Goal: Task Accomplishment & Management: Use online tool/utility

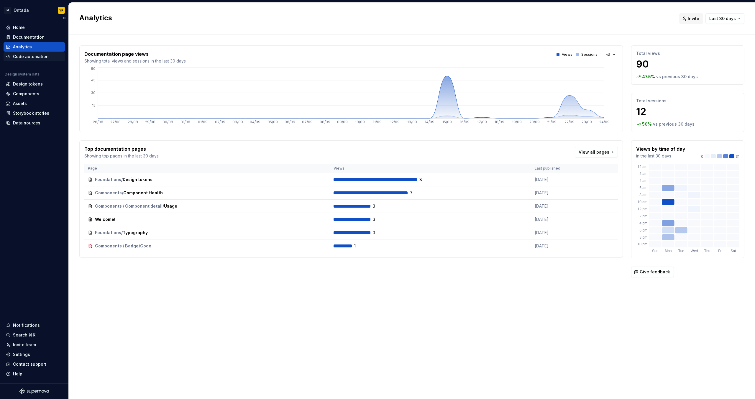
click at [27, 55] on div "Code automation" at bounding box center [31, 57] width 36 height 6
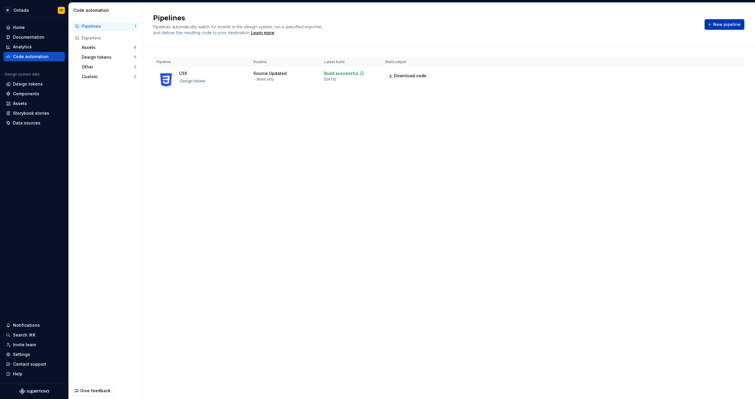
click at [714, 24] on button "New pipeline" at bounding box center [724, 24] width 40 height 11
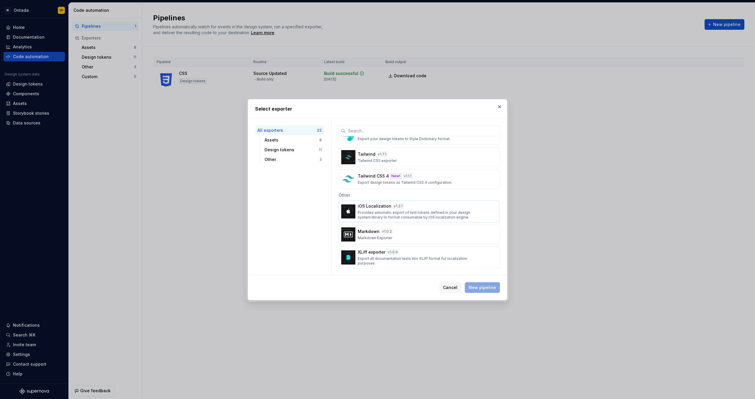
scroll to position [236, 0]
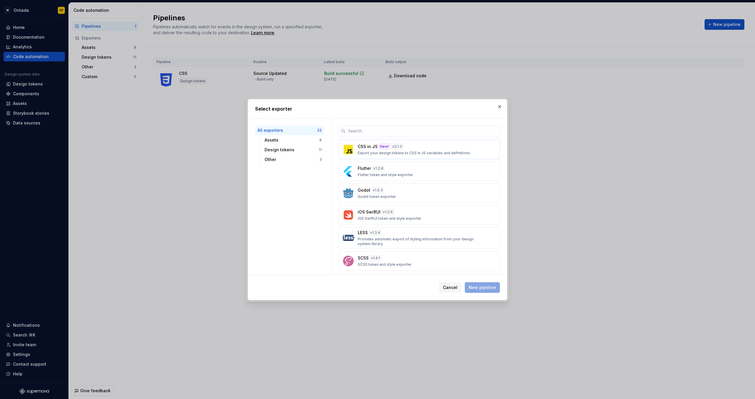
click at [385, 147] on div "New!" at bounding box center [383, 147] width 11 height 6
click at [484, 284] on button "New pipeline" at bounding box center [482, 287] width 35 height 11
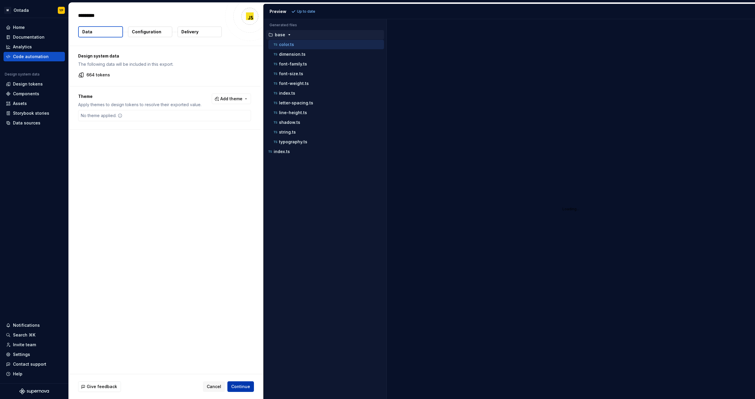
type textarea "*"
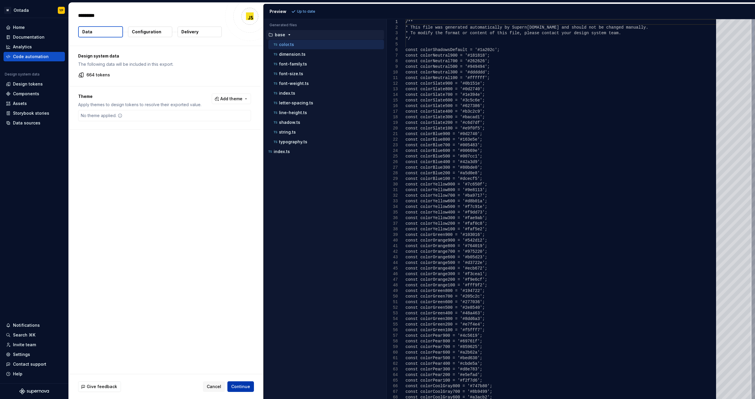
click at [245, 389] on span "Continue" at bounding box center [240, 386] width 19 height 6
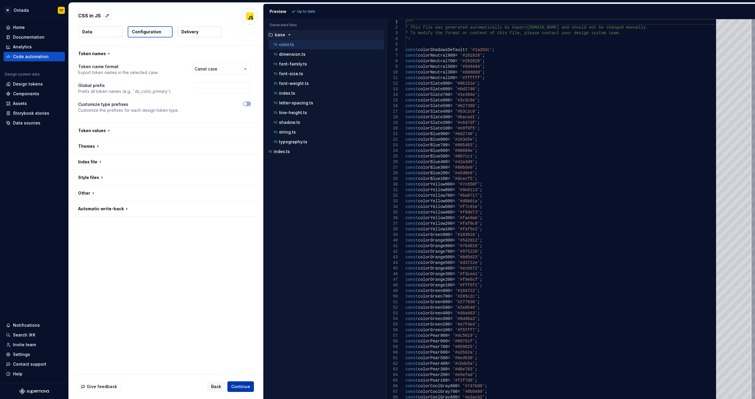
click at [243, 385] on span "Continue" at bounding box center [240, 386] width 19 height 6
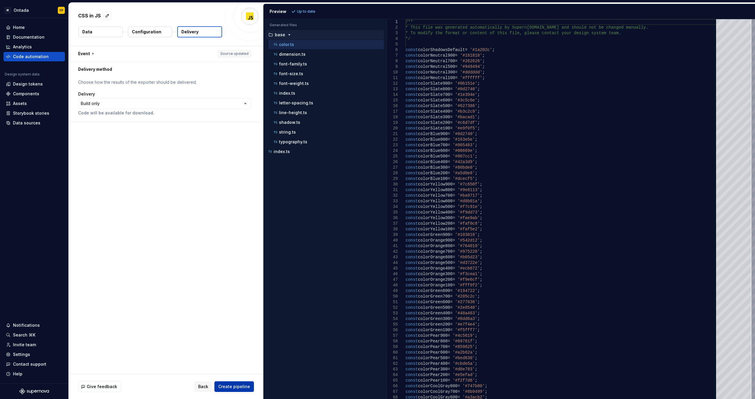
click at [243, 385] on span "Create pipeline" at bounding box center [234, 386] width 32 height 6
click at [27, 55] on div "Code automation" at bounding box center [31, 57] width 36 height 6
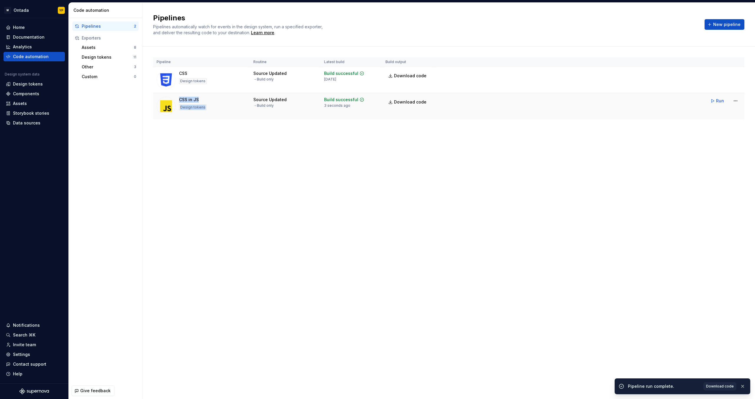
drag, startPoint x: 179, startPoint y: 100, endPoint x: 204, endPoint y: 100, distance: 24.8
click at [204, 100] on div "CSS in JS Design tokens" at bounding box center [193, 106] width 28 height 19
click at [202, 99] on div "CSS in JS Design tokens" at bounding box center [193, 106] width 28 height 19
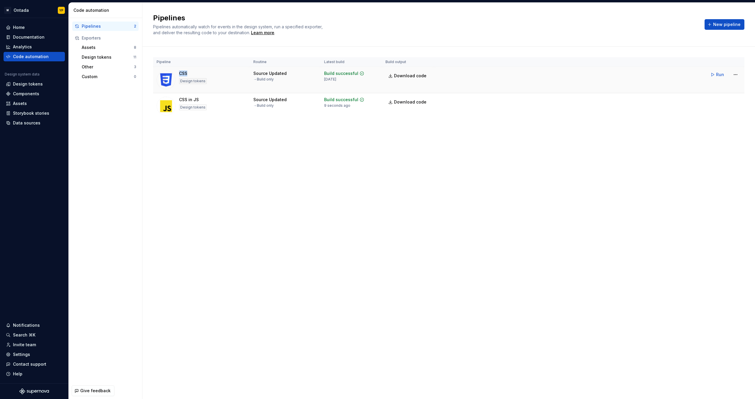
drag, startPoint x: 180, startPoint y: 74, endPoint x: 187, endPoint y: 73, distance: 7.5
click at [187, 73] on div "CSS" at bounding box center [183, 73] width 8 height 6
click at [735, 102] on html "M Ontada YP Home Documentation Analytics Code automation Design system data Des…" at bounding box center [377, 199] width 755 height 399
click at [427, 160] on html "M Ontada YP Home Documentation Analytics Code automation Design system data Des…" at bounding box center [377, 199] width 755 height 399
click at [186, 100] on div "CSS in JS" at bounding box center [189, 100] width 20 height 6
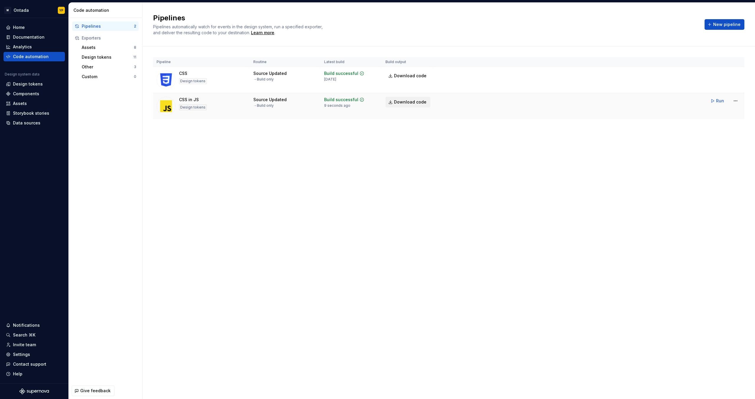
click at [403, 106] on link "Download code" at bounding box center [407, 102] width 45 height 11
